Goal: Communication & Community: Ask a question

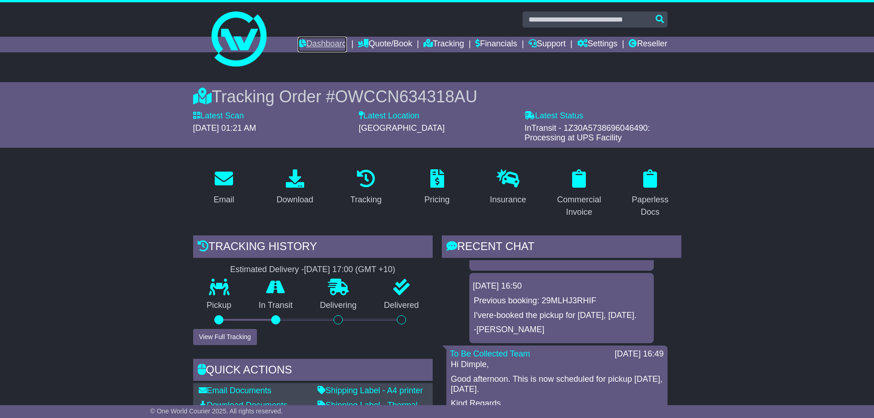
click at [320, 41] on link "Dashboard" at bounding box center [322, 45] width 49 height 16
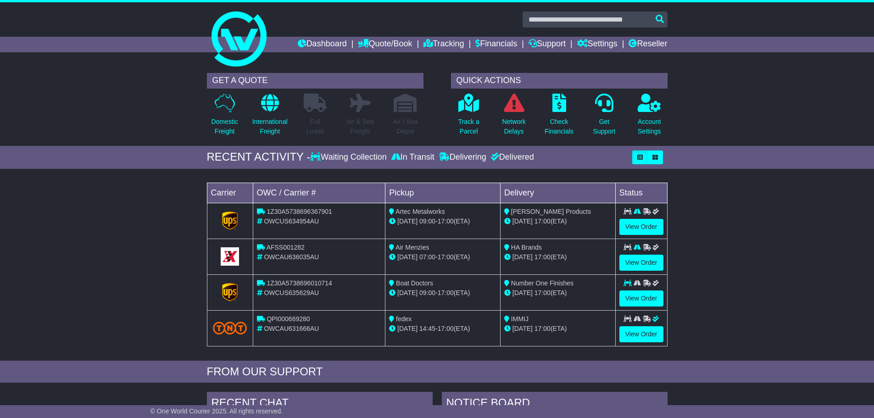
scroll to position [46, 0]
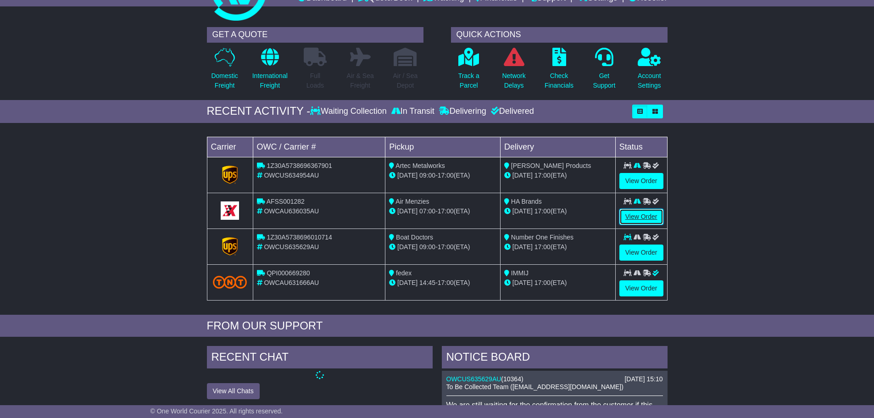
click at [646, 216] on link "View Order" at bounding box center [641, 217] width 44 height 16
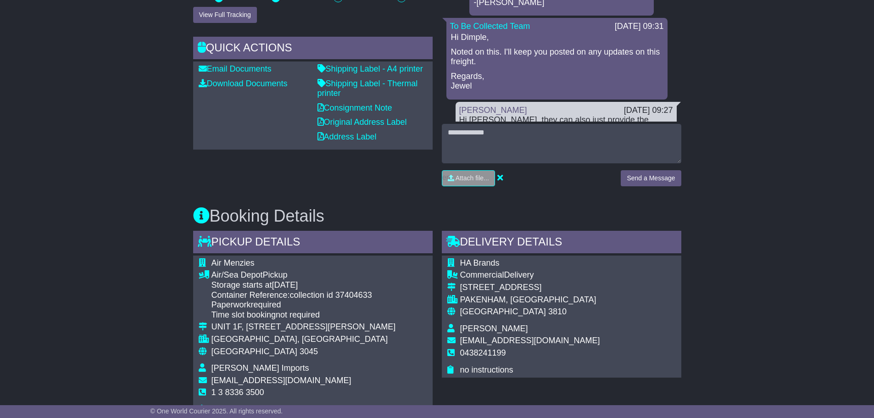
scroll to position [321, 0]
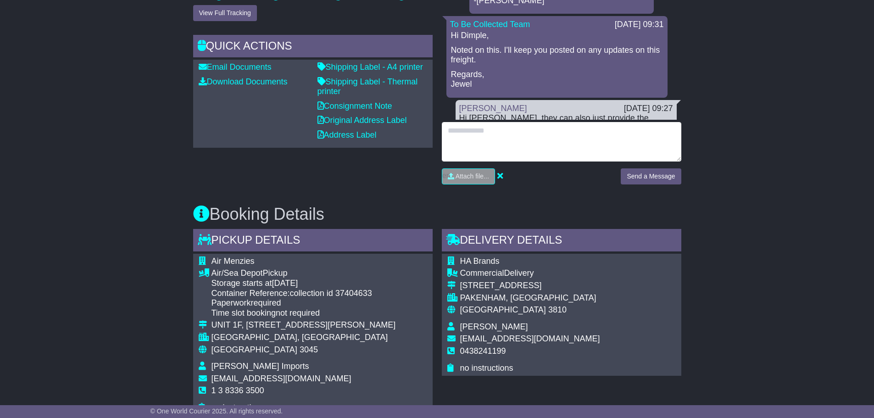
click at [480, 132] on textarea at bounding box center [561, 141] width 239 height 39
type textarea "**********"
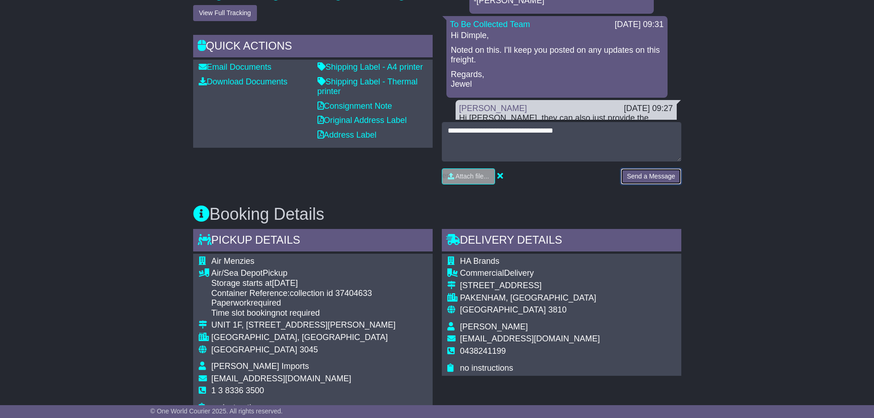
click at [649, 168] on button "Send a Message" at bounding box center [650, 176] width 60 height 16
